Goal: Information Seeking & Learning: Learn about a topic

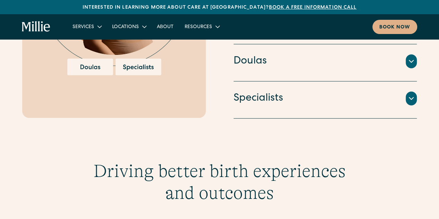
scroll to position [1007, 0]
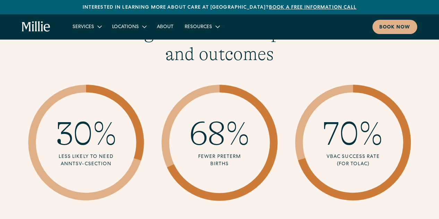
drag, startPoint x: 343, startPoint y: 131, endPoint x: 365, endPoint y: 164, distance: 40.2
click at [365, 164] on div "70% VBAC success rate (for TOLAC)" at bounding box center [353, 142] width 87 height 87
click at [365, 164] on icon at bounding box center [353, 143] width 122 height 122
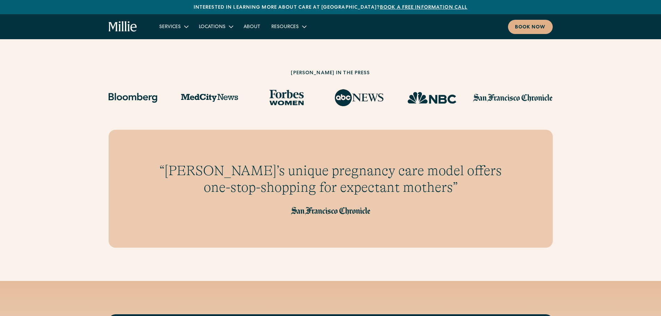
scroll to position [1909, 0]
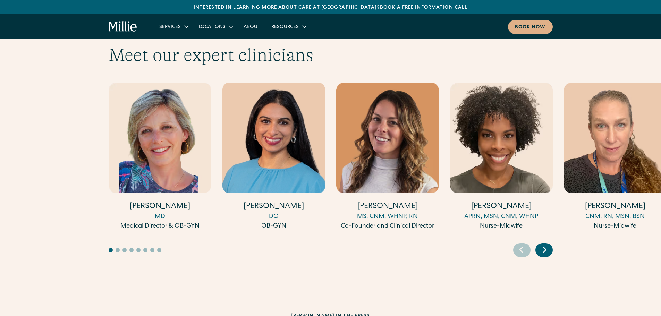
click at [439, 219] on icon "Next slide" at bounding box center [545, 249] width 10 height 11
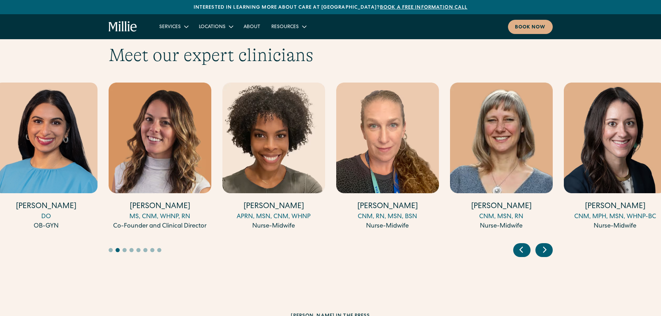
click at [439, 219] on icon "Next slide" at bounding box center [545, 249] width 10 height 11
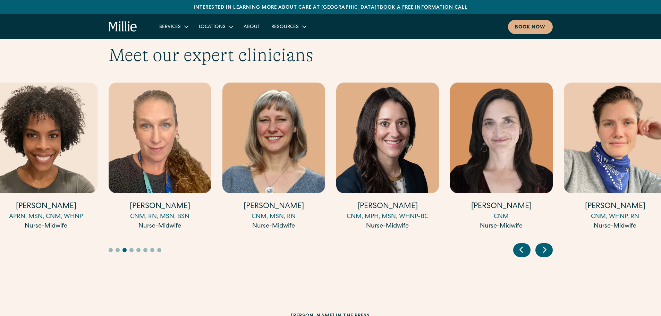
click at [439, 219] on icon "Next slide" at bounding box center [545, 249] width 10 height 11
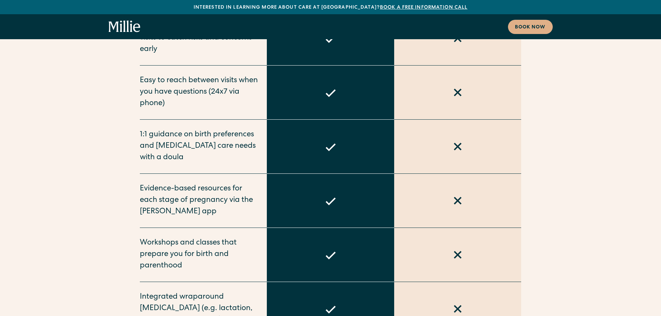
scroll to position [2880, 0]
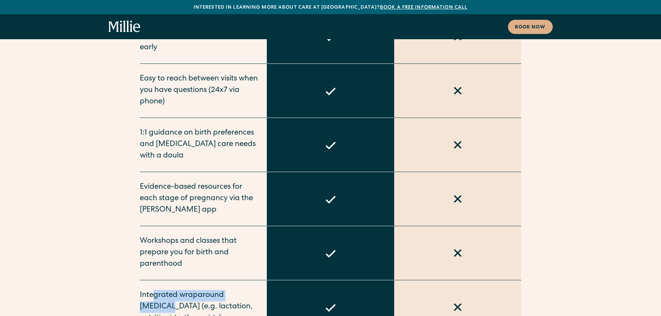
drag, startPoint x: 151, startPoint y: 232, endPoint x: 171, endPoint y: 244, distance: 22.6
click at [171, 290] on div "Integrated wraparound supportive care (e.g. lactation, nutritionists, therapist…" at bounding box center [199, 307] width 119 height 34
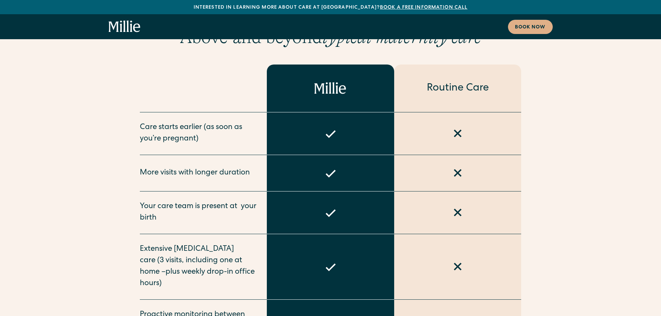
scroll to position [2603, 0]
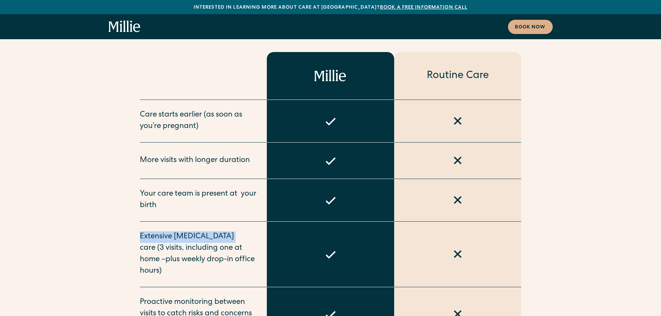
drag, startPoint x: 138, startPoint y: 185, endPoint x: 233, endPoint y: 189, distance: 94.1
click at [233, 189] on div "Above and beyond typical maternity care Routine Care Care starts earlier (as so…" at bounding box center [331, 313] width 444 height 598
click at [233, 231] on div "Extensive postpartum care (3 visits, including one at home –plus weekly drop-in…" at bounding box center [199, 254] width 119 height 46
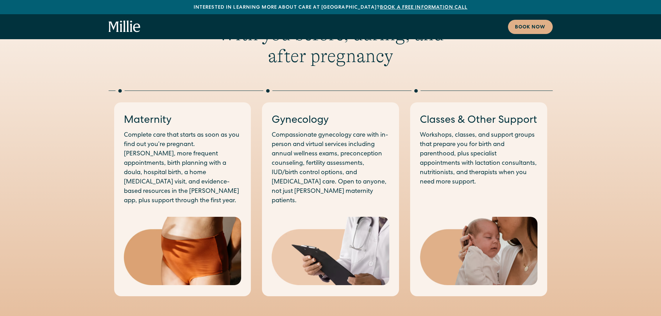
scroll to position [729, 0]
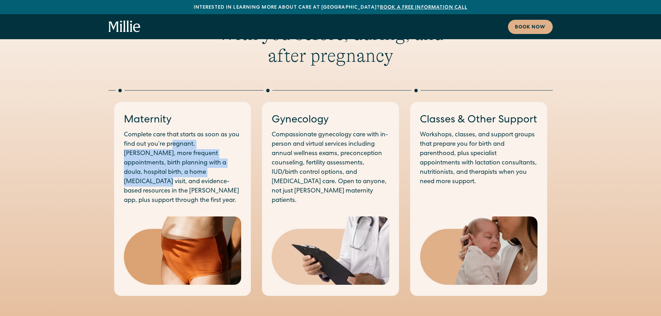
drag, startPoint x: 172, startPoint y: 130, endPoint x: 186, endPoint y: 156, distance: 29.2
click at [186, 156] on p "Complete care that starts as soon as you find out you’re pregnant. [PERSON_NAME…" at bounding box center [183, 167] width 118 height 75
click at [186, 155] on p "Complete care that starts as soon as you find out you’re pregnant. [PERSON_NAME…" at bounding box center [183, 167] width 118 height 75
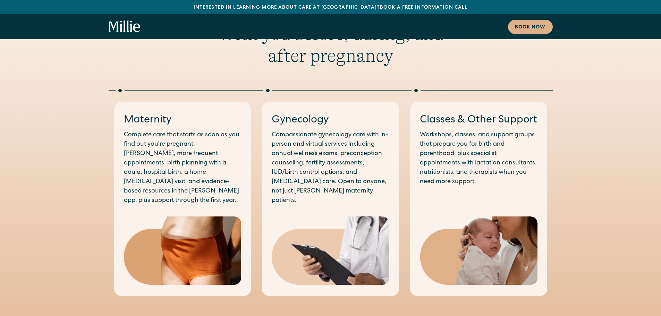
click at [196, 170] on p "Complete care that starts as soon as you find out you’re pregnant. [PERSON_NAME…" at bounding box center [183, 167] width 118 height 75
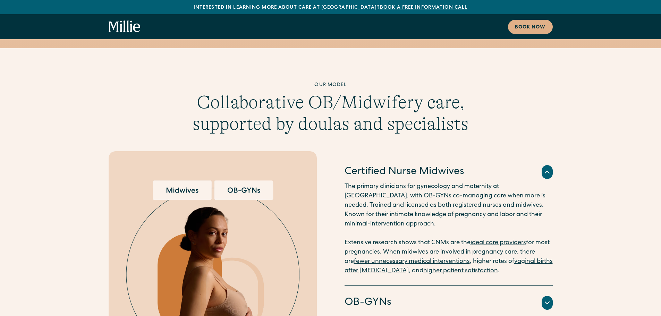
scroll to position [1666, 0]
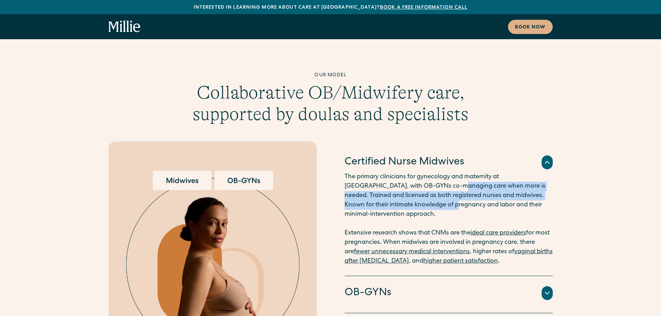
drag, startPoint x: 411, startPoint y: 138, endPoint x: 425, endPoint y: 153, distance: 20.1
click at [425, 172] on p "The primary clinicians for gynecology and maternity at Millie, with OB-GYNs co-…" at bounding box center [449, 219] width 208 height 94
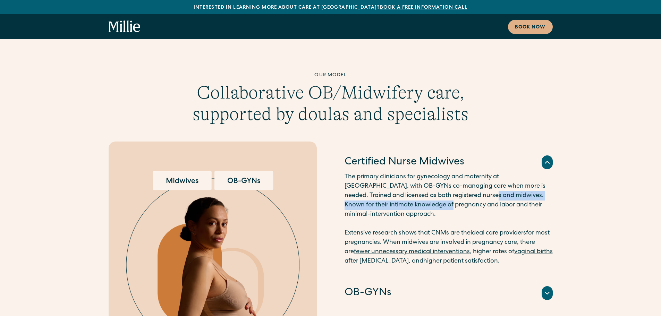
drag, startPoint x: 418, startPoint y: 159, endPoint x: 440, endPoint y: 144, distance: 26.0
click at [440, 172] on p "The primary clinicians for gynecology and maternity at Millie, with OB-GYNs co-…" at bounding box center [449, 219] width 208 height 94
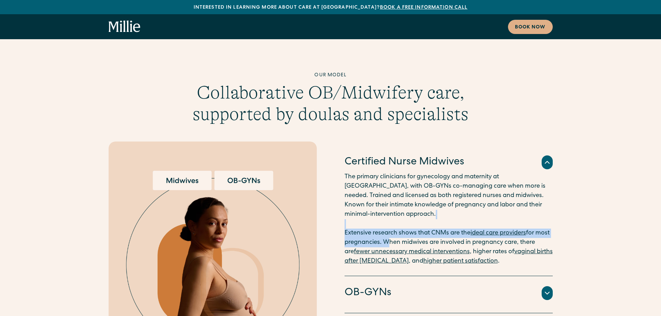
drag, startPoint x: 588, startPoint y: 177, endPoint x: 401, endPoint y: 192, distance: 187.0
click at [401, 192] on div "Our model Collaborative OB/Midwifery care, supported by doulas and specialists …" at bounding box center [330, 232] width 661 height 320
click at [402, 192] on p "The primary clinicians for gynecology and maternity at Millie, with OB-GYNs co-…" at bounding box center [449, 219] width 208 height 94
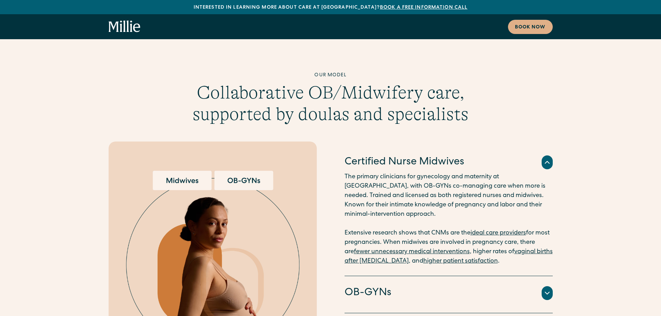
click at [403, 192] on p "The primary clinicians for gynecology and maternity at Millie, with OB-GYNs co-…" at bounding box center [449, 219] width 208 height 94
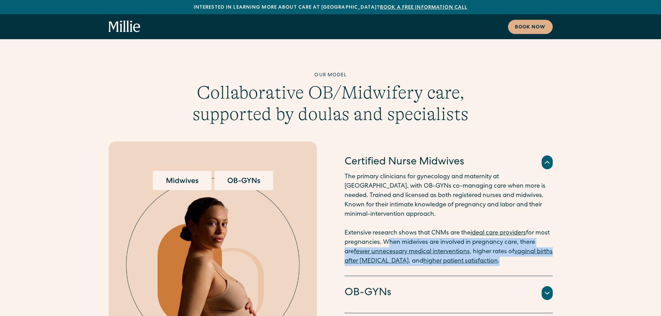
drag, startPoint x: 398, startPoint y: 192, endPoint x: 578, endPoint y: 210, distance: 181.0
click at [578, 210] on div "Our model Collaborative OB/Midwifery care, supported by doulas and specialists …" at bounding box center [330, 232] width 661 height 320
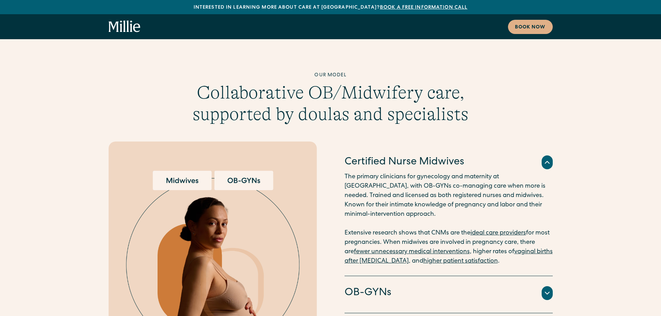
click at [404, 286] on div "OB-GYNs" at bounding box center [449, 293] width 208 height 15
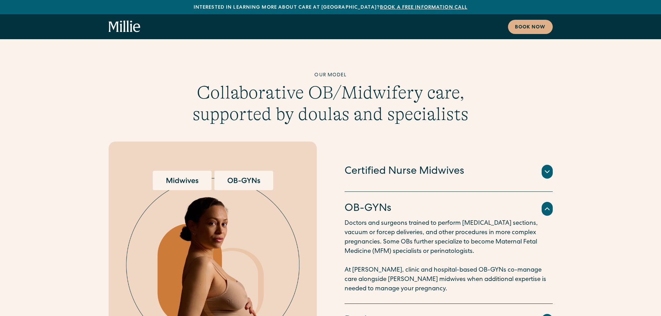
click at [407, 314] on div "Doulas" at bounding box center [449, 321] width 208 height 15
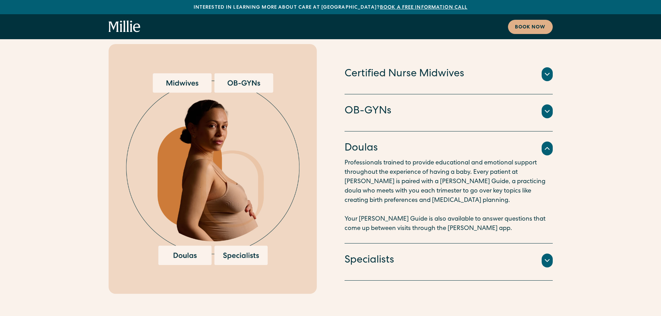
scroll to position [1770, 0]
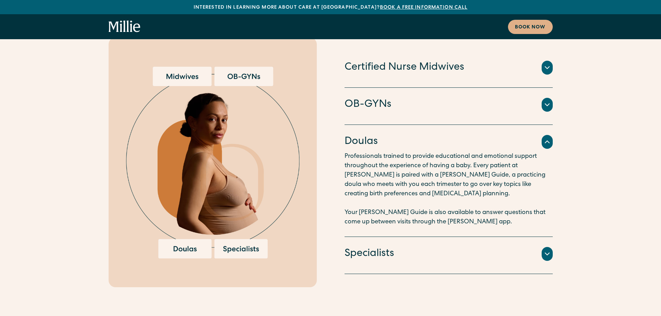
click at [396, 247] on div "Specialists" at bounding box center [449, 254] width 208 height 15
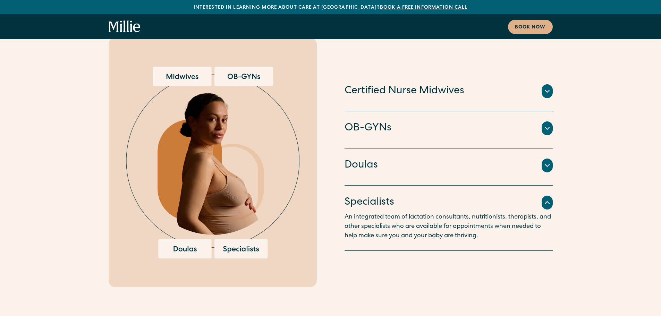
scroll to position [1700, 0]
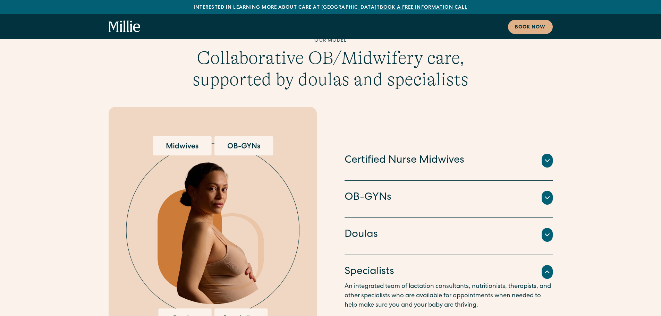
click at [459, 265] on div "Specialists" at bounding box center [449, 272] width 208 height 15
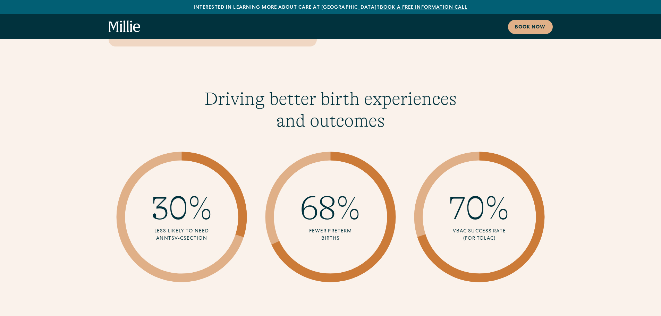
scroll to position [2013, 0]
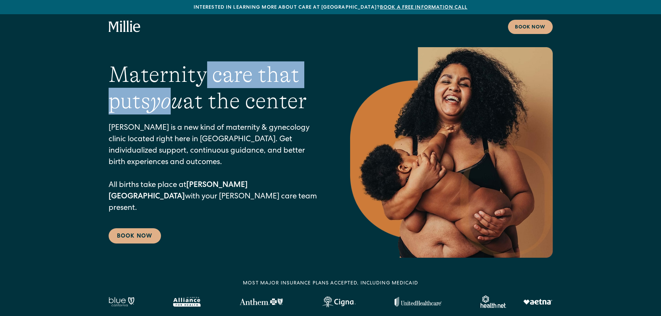
drag, startPoint x: 208, startPoint y: 82, endPoint x: 174, endPoint y: 121, distance: 51.6
click at [174, 115] on h1 "Maternity care that puts you at the center" at bounding box center [216, 87] width 214 height 53
click at [174, 113] on em "you" at bounding box center [166, 100] width 33 height 25
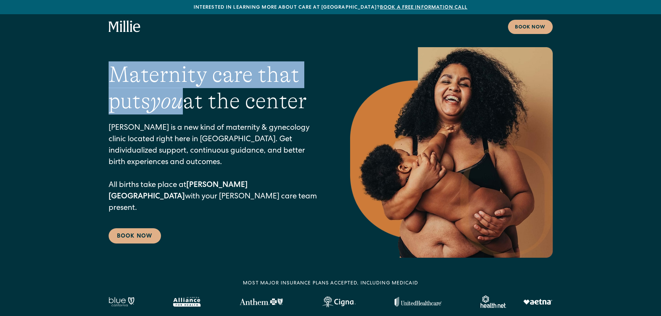
drag, startPoint x: 119, startPoint y: 93, endPoint x: 183, endPoint y: 113, distance: 67.1
click at [183, 113] on h1 "Maternity care that puts you at the center" at bounding box center [216, 87] width 214 height 53
click at [183, 113] on em "you" at bounding box center [166, 100] width 33 height 25
drag, startPoint x: 189, startPoint y: 115, endPoint x: 111, endPoint y: 98, distance: 79.9
click at [111, 98] on h1 "Maternity care that puts you at the center" at bounding box center [216, 87] width 214 height 53
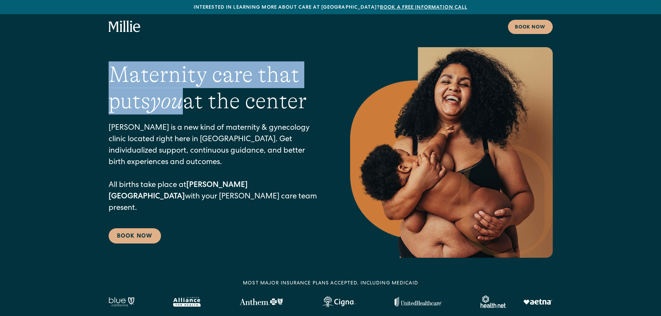
click at [110, 98] on h1 "Maternity care that puts you at the center" at bounding box center [216, 87] width 214 height 53
drag, startPoint x: 110, startPoint y: 98, endPoint x: 184, endPoint y: 120, distance: 76.9
click at [184, 115] on h1 "Maternity care that puts you at the center" at bounding box center [216, 87] width 214 height 53
click at [183, 113] on em "you" at bounding box center [166, 100] width 33 height 25
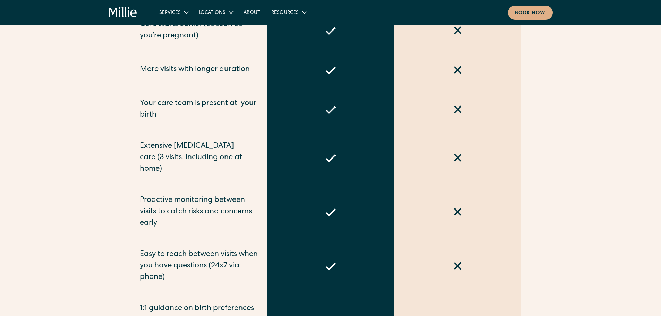
scroll to position [486, 0]
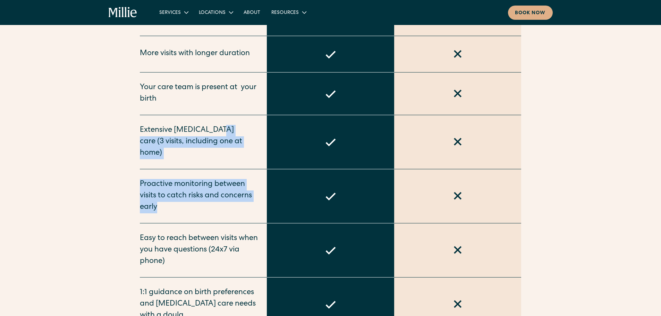
drag, startPoint x: 222, startPoint y: 130, endPoint x: 176, endPoint y: 200, distance: 84.4
click at [176, 200] on div "Routine Care Care starts earlier (as soon as you’re pregnant) More visits with …" at bounding box center [331, 220] width 382 height 548
click at [176, 200] on div "Proactive monitoring between visits to catch risks and concerns early" at bounding box center [199, 196] width 119 height 34
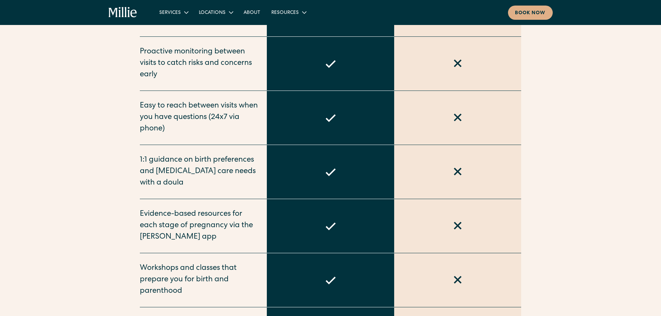
scroll to position [625, 0]
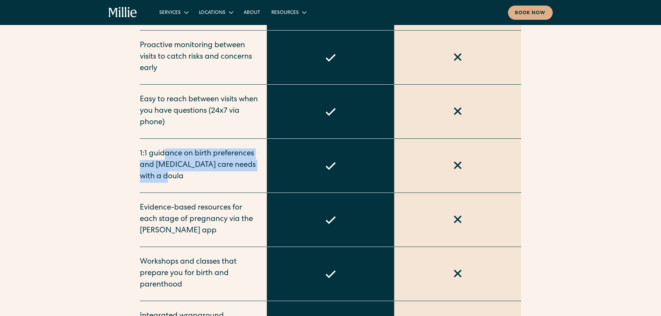
drag, startPoint x: 162, startPoint y: 142, endPoint x: 173, endPoint y: 174, distance: 33.4
click at [173, 174] on div "1:1 guidance on birth preferences and [MEDICAL_DATA] care needs with a doula" at bounding box center [203, 166] width 127 height 54
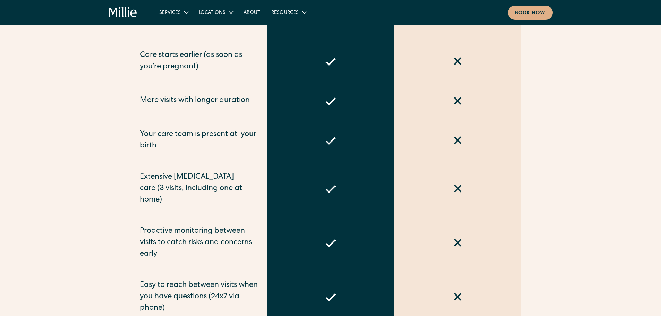
scroll to position [451, 0]
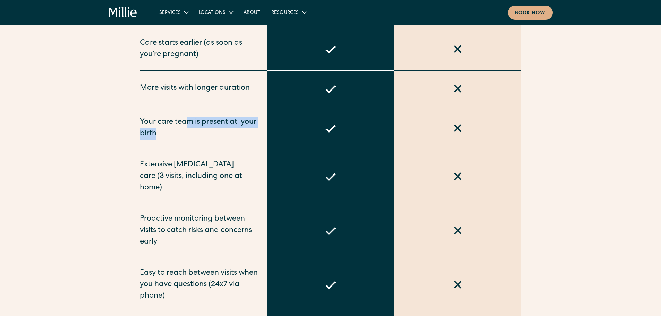
drag, startPoint x: 187, startPoint y: 125, endPoint x: 226, endPoint y: 132, distance: 39.2
click at [226, 132] on div "Your care team is present at  your birth" at bounding box center [199, 128] width 119 height 23
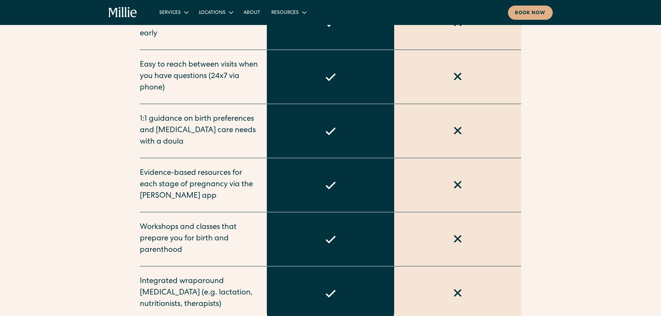
scroll to position [625, 0]
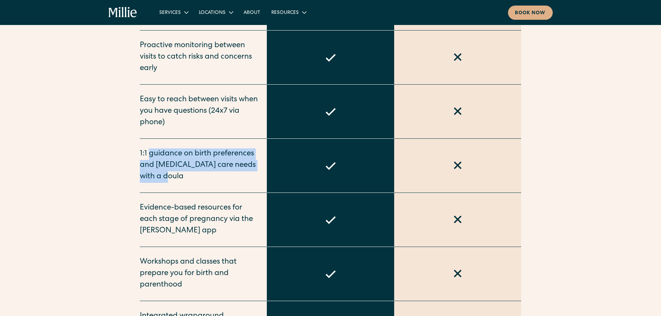
drag, startPoint x: 148, startPoint y: 143, endPoint x: 189, endPoint y: 170, distance: 49.7
click at [189, 170] on div "1:1 guidance on birth preferences and [MEDICAL_DATA] care needs with a doula" at bounding box center [199, 166] width 119 height 34
click at [189, 169] on div "1:1 guidance on birth preferences and [MEDICAL_DATA] care needs with a doula" at bounding box center [199, 166] width 119 height 34
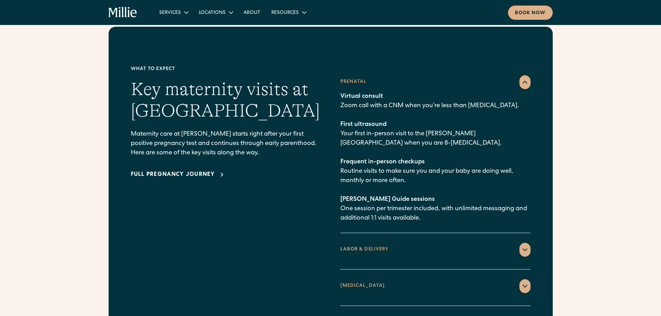
scroll to position [1006, 0]
